Goal: Task Accomplishment & Management: Manage account settings

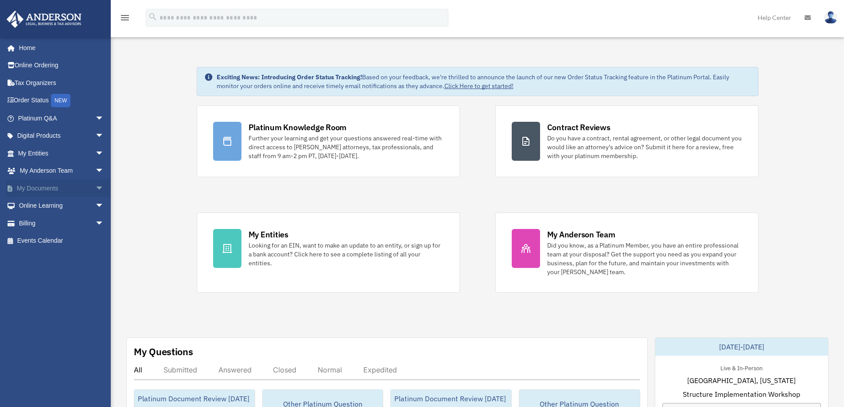
click at [39, 188] on link "My Documents arrow_drop_down" at bounding box center [61, 188] width 111 height 18
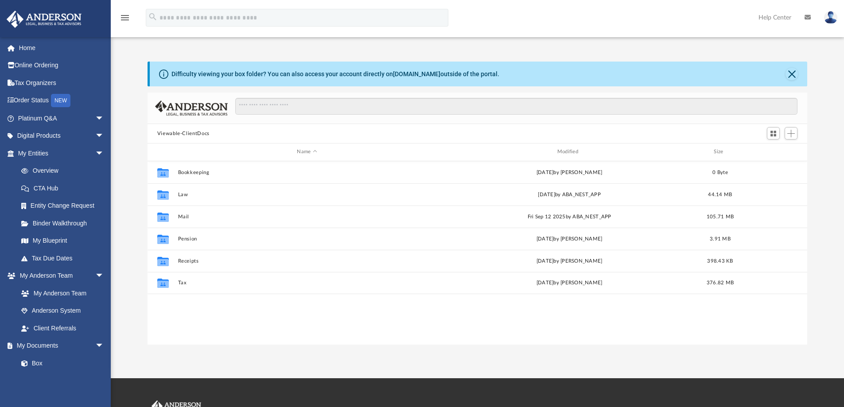
scroll to position [195, 653]
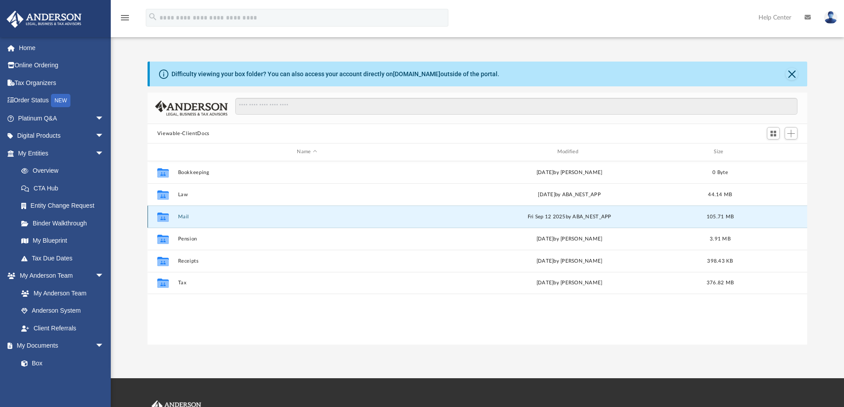
click at [185, 215] on button "Mail" at bounding box center [307, 217] width 258 height 6
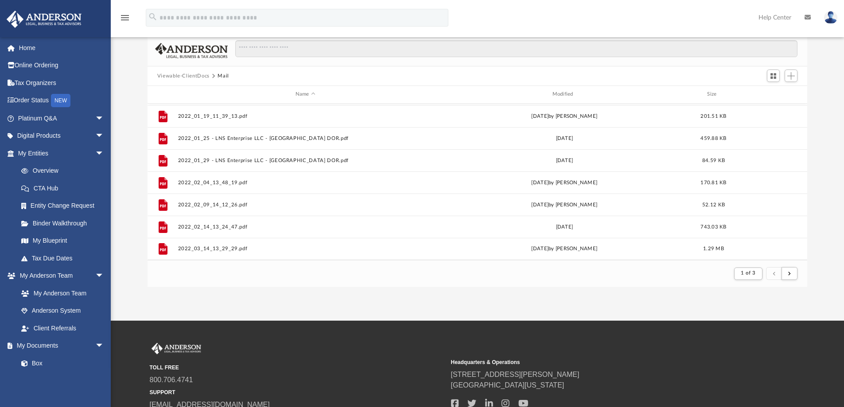
scroll to position [44, 0]
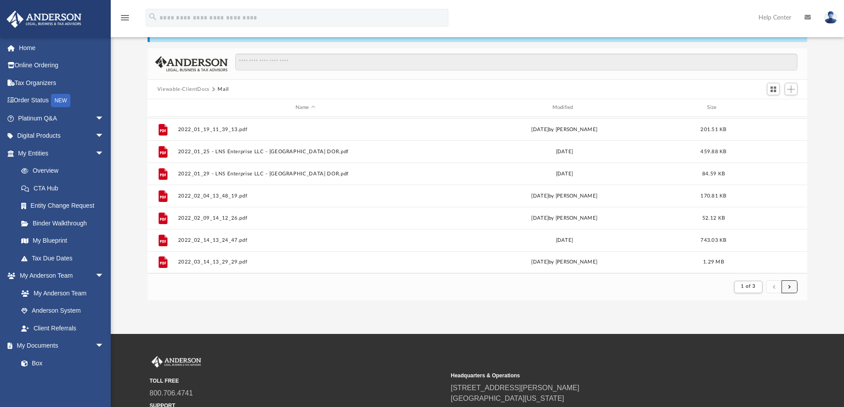
click at [791, 287] on button "submit" at bounding box center [789, 286] width 16 height 13
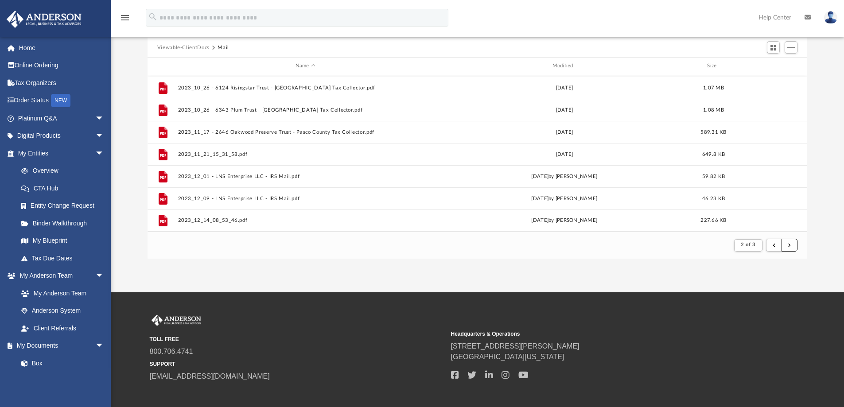
scroll to position [130, 0]
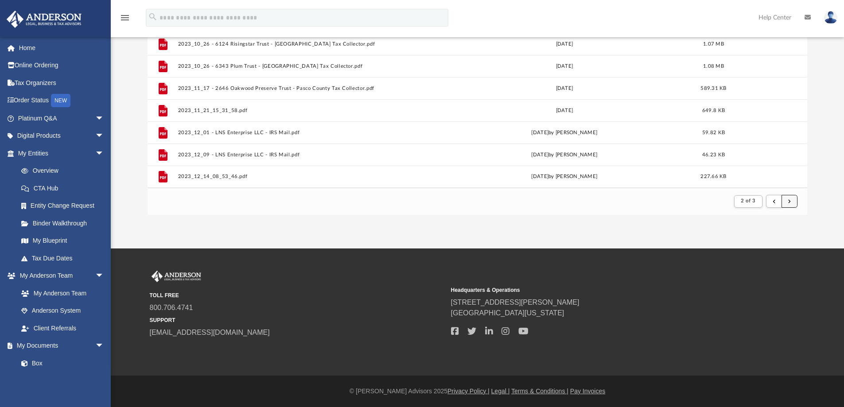
click at [789, 199] on span "submit" at bounding box center [789, 201] width 3 height 5
click at [789, 200] on span "submit" at bounding box center [789, 201] width 3 height 5
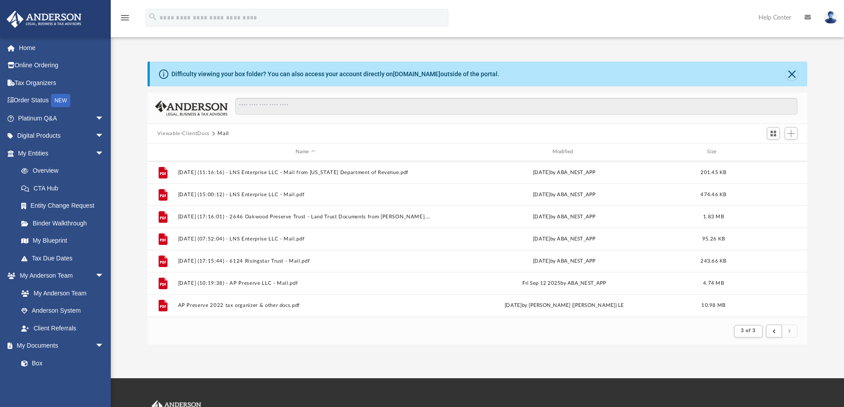
scroll to position [44, 0]
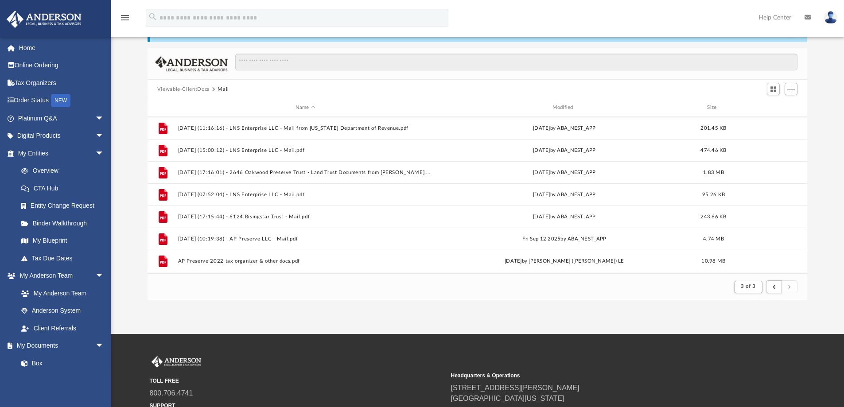
click at [182, 89] on button "Viewable-ClientDocs" at bounding box center [183, 89] width 52 height 8
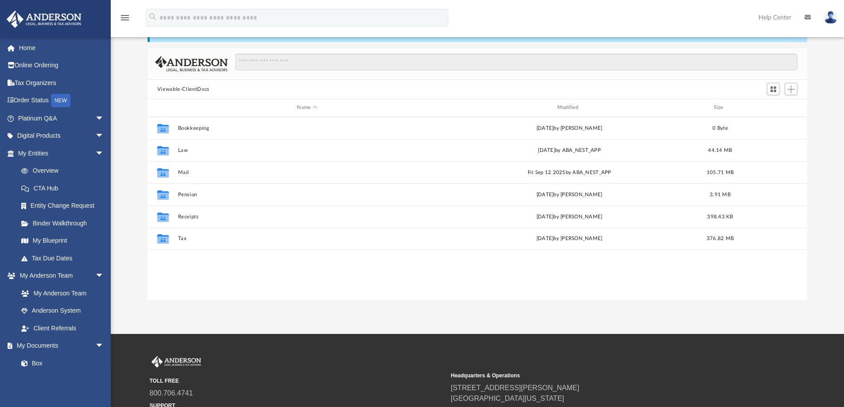
scroll to position [195, 653]
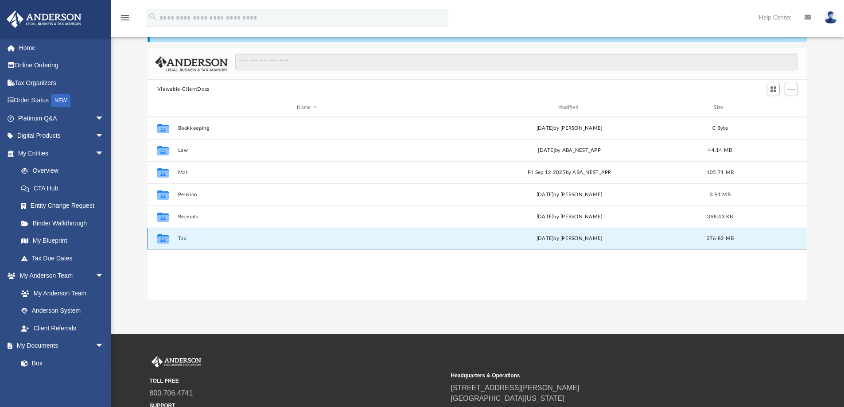
click at [182, 237] on button "Tax" at bounding box center [307, 239] width 258 height 6
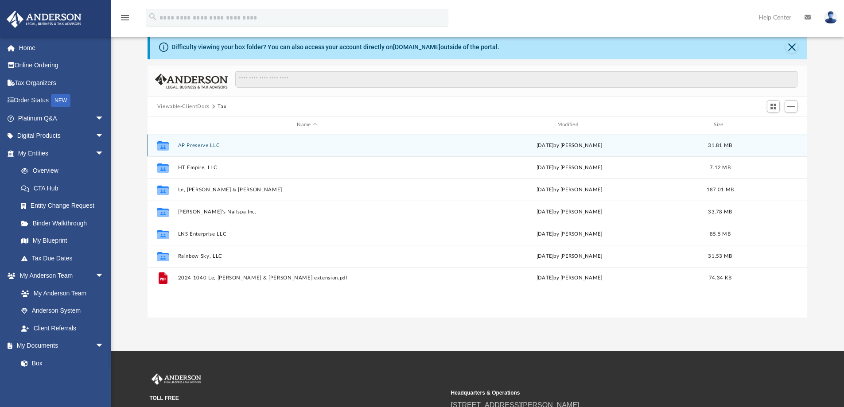
scroll to position [0, 0]
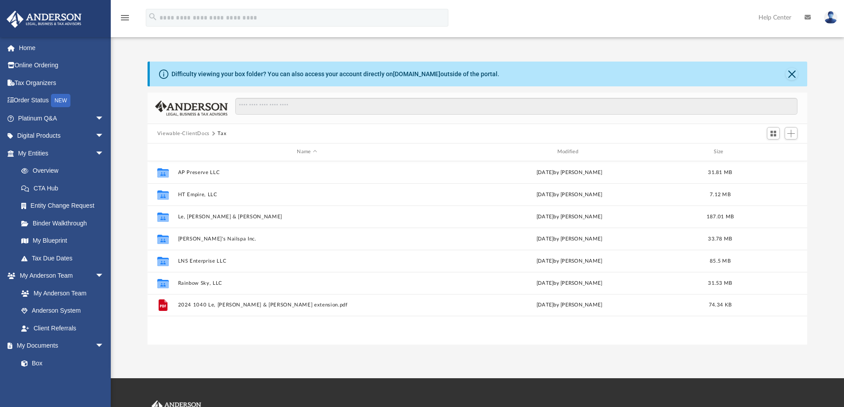
click at [221, 133] on button "Tax" at bounding box center [221, 134] width 9 height 8
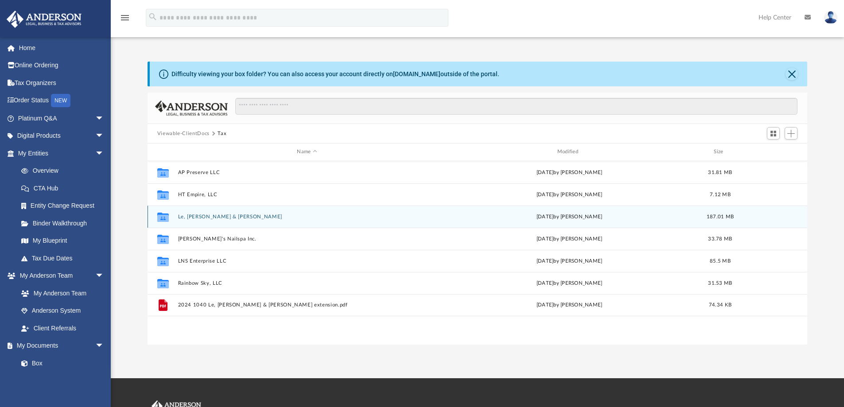
click at [219, 213] on div "Collaborated Folder Le, [PERSON_NAME] & [PERSON_NAME] [DATE] by [PERSON_NAME] 1…" at bounding box center [477, 217] width 660 height 22
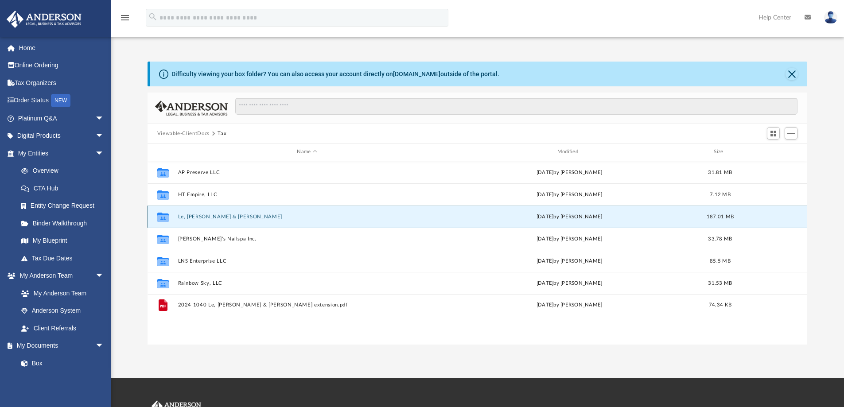
click at [221, 216] on button "Le, [PERSON_NAME] & [PERSON_NAME]" at bounding box center [307, 217] width 258 height 6
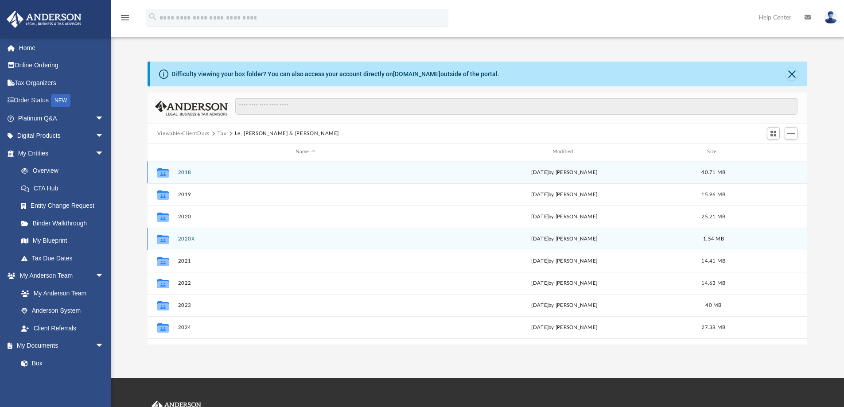
scroll to position [16, 0]
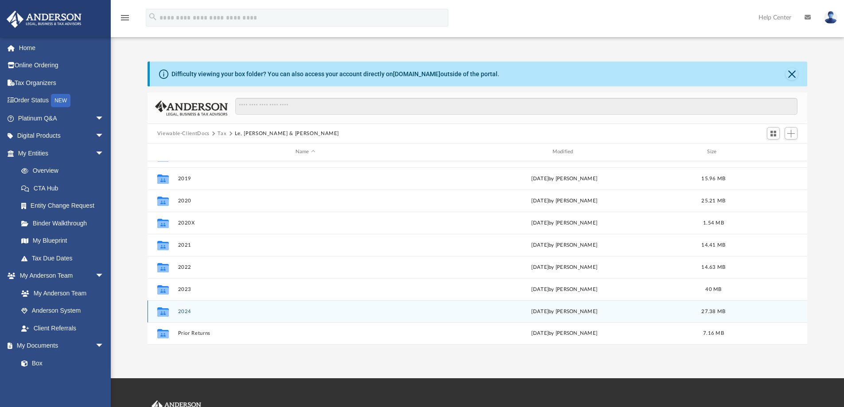
click at [183, 310] on button "2024" at bounding box center [305, 312] width 255 height 6
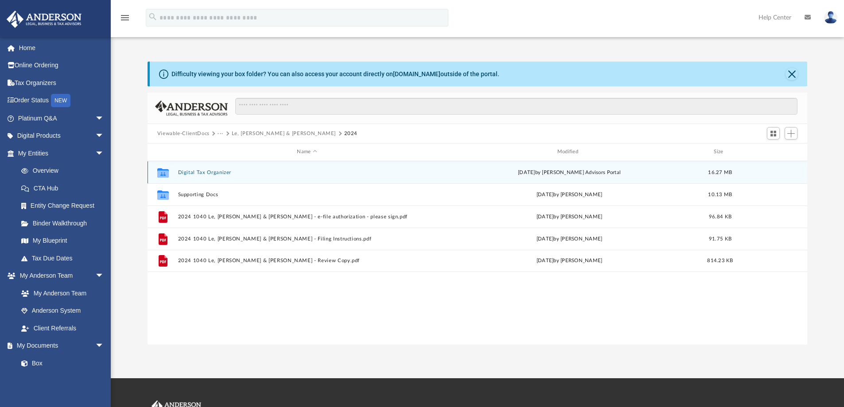
scroll to position [0, 0]
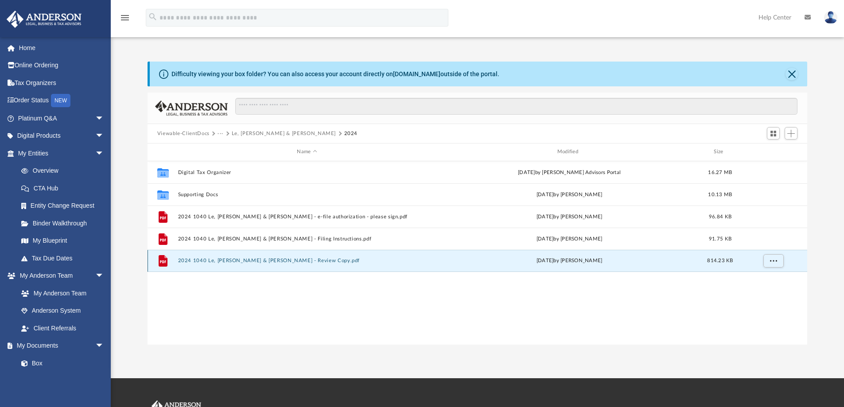
click at [251, 261] on button "2024 1040 Le, [PERSON_NAME] & [PERSON_NAME] - Review Copy.pdf" at bounding box center [307, 261] width 258 height 6
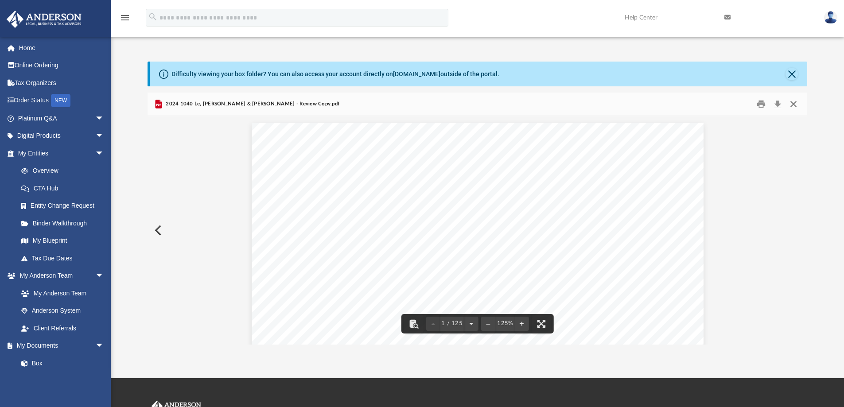
click at [791, 102] on button "Close" at bounding box center [793, 104] width 16 height 14
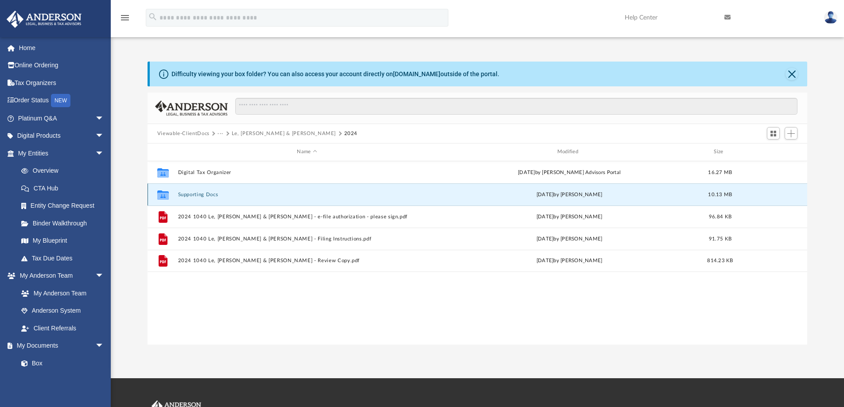
click at [202, 194] on button "Supporting Docs" at bounding box center [307, 195] width 258 height 6
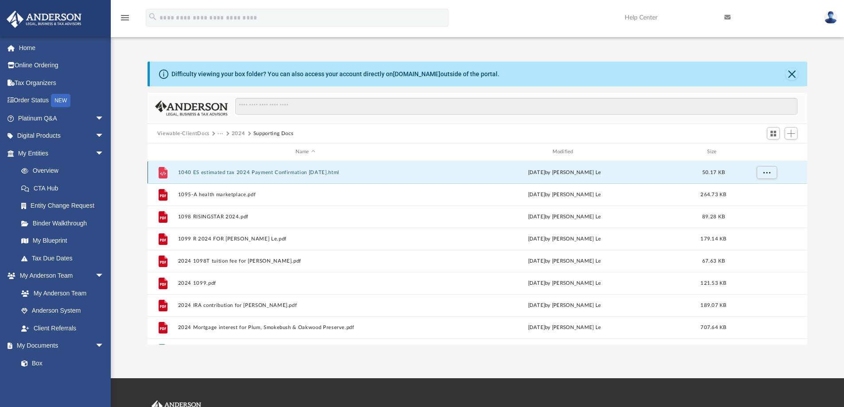
click at [244, 172] on button "1040 ES estimated tax 2024 Payment Confirmation [DATE].html" at bounding box center [305, 173] width 255 height 6
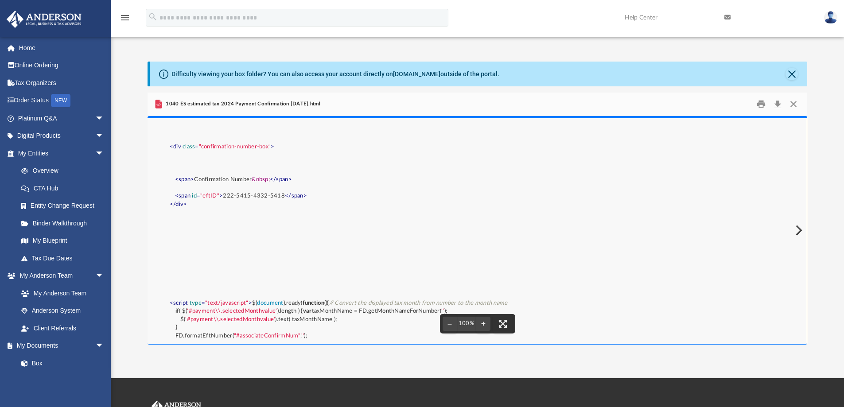
scroll to position [3233, 0]
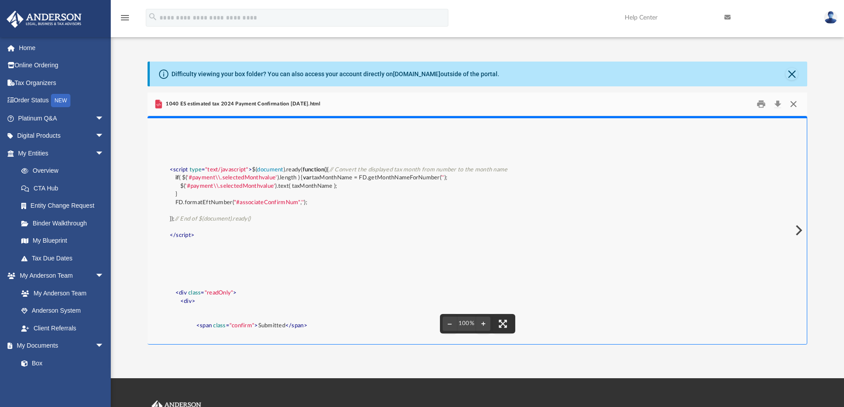
click at [792, 103] on button "Close" at bounding box center [793, 104] width 16 height 14
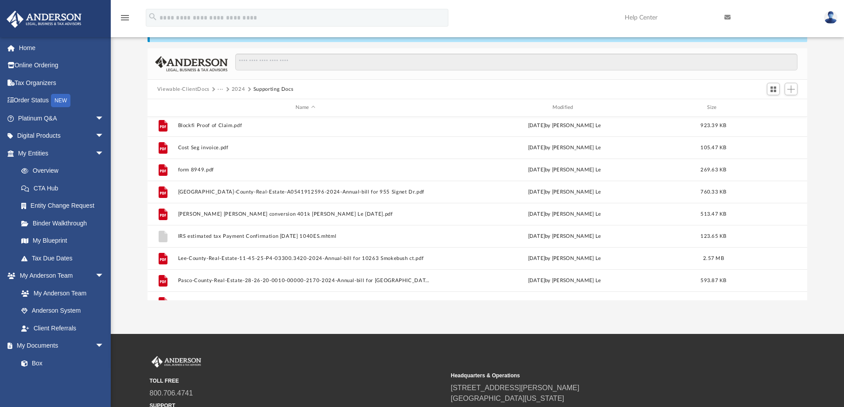
scroll to position [415, 0]
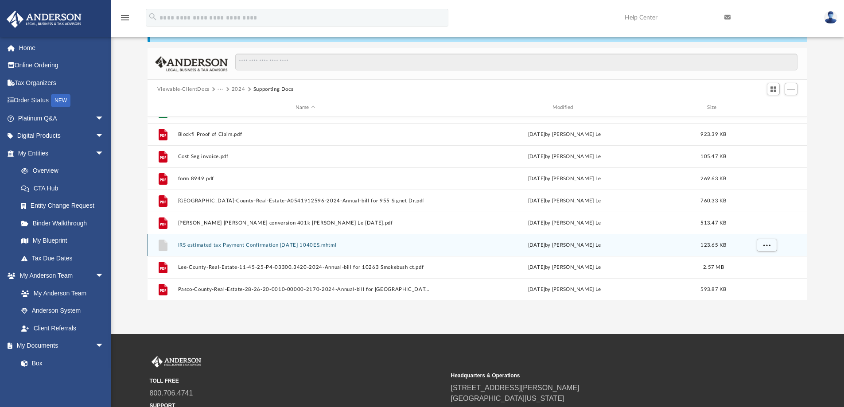
click at [276, 245] on button "IRS estimated tax Payment Confirmation [DATE] 1040ES.mhtml" at bounding box center [305, 245] width 255 height 6
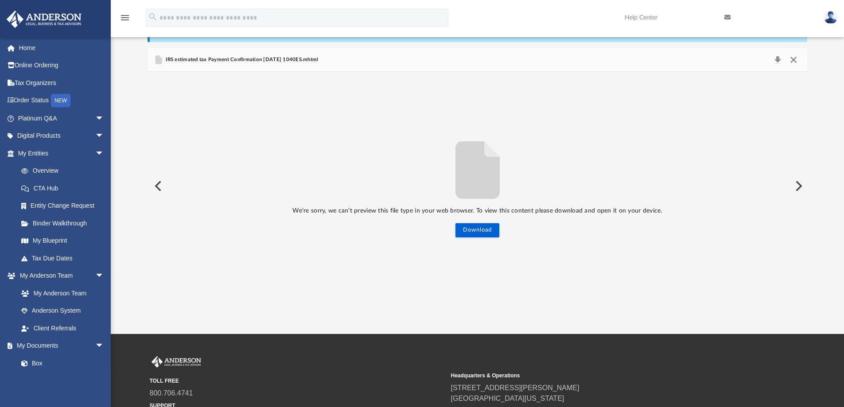
click at [793, 60] on button "Close" at bounding box center [793, 60] width 16 height 12
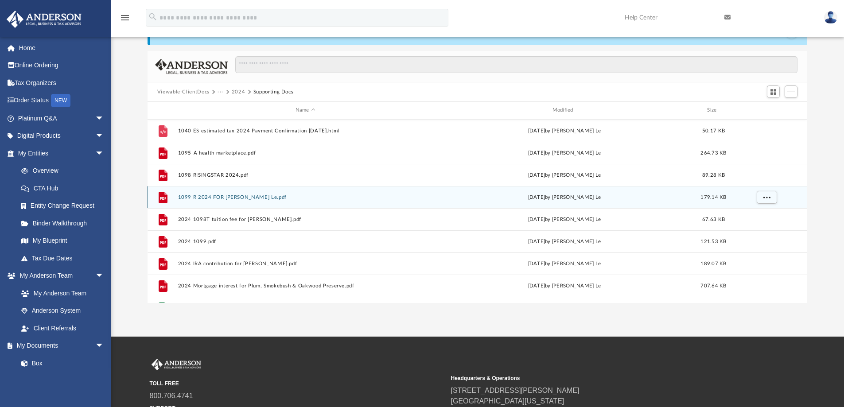
scroll to position [0, 0]
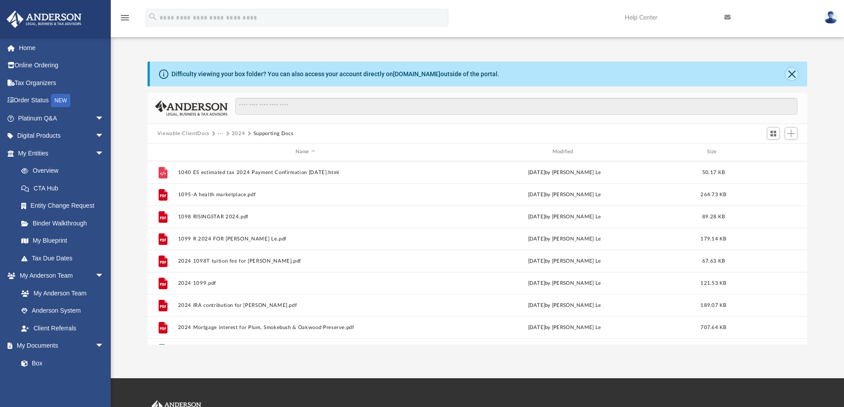
click at [791, 71] on button "Close" at bounding box center [791, 74] width 12 height 12
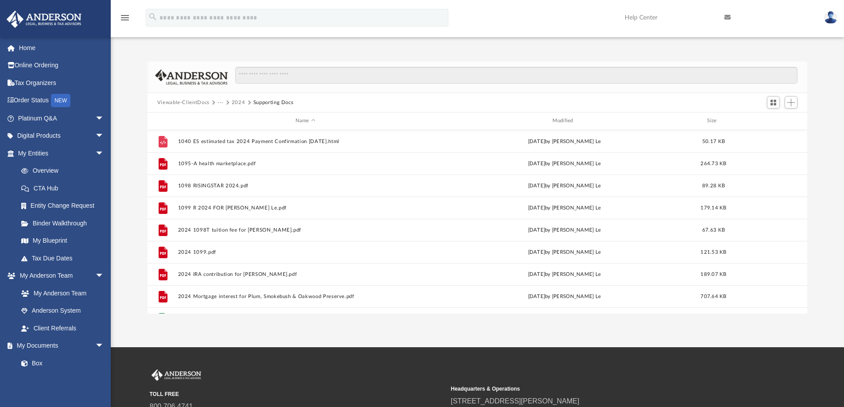
click at [830, 17] on img at bounding box center [830, 17] width 13 height 13
click at [671, 77] on link "Logout" at bounding box center [697, 77] width 89 height 18
